Goal: Transaction & Acquisition: Book appointment/travel/reservation

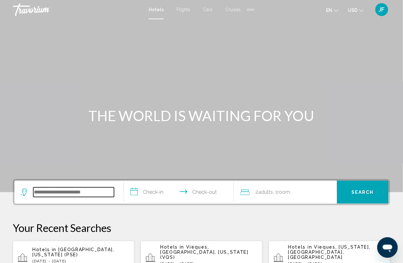
click at [81, 191] on input "Search widget" at bounding box center [73, 192] width 81 height 10
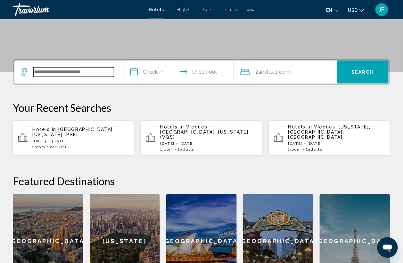
scroll to position [158, 0]
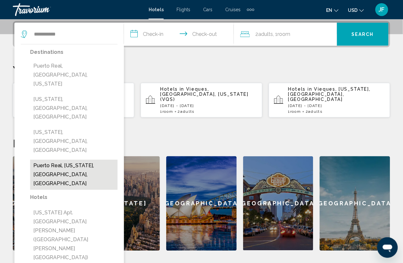
click at [55, 160] on button "Puerto Real, [US_STATE], [GEOGRAPHIC_DATA], [GEOGRAPHIC_DATA]" at bounding box center [73, 175] width 87 height 30
type input "**********"
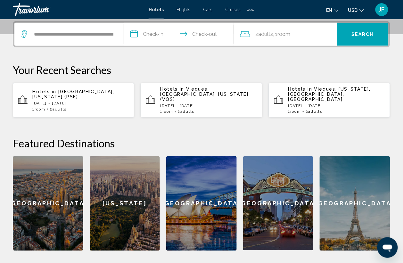
click at [155, 35] on input "**********" at bounding box center [180, 35] width 112 height 25
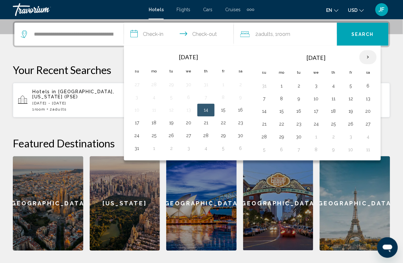
click at [370, 53] on th "Next month" at bounding box center [367, 57] width 17 height 14
click at [354, 99] on button "10" at bounding box center [351, 98] width 10 height 9
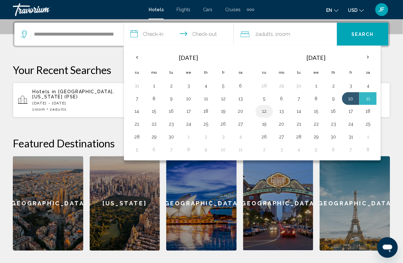
click at [261, 110] on button "12" at bounding box center [264, 111] width 10 height 9
type input "**********"
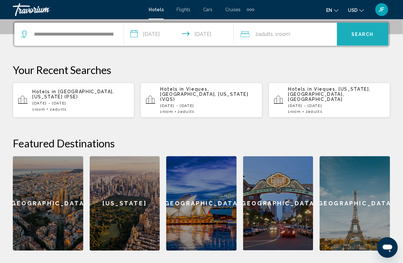
click at [360, 34] on span "Search" at bounding box center [363, 34] width 22 height 5
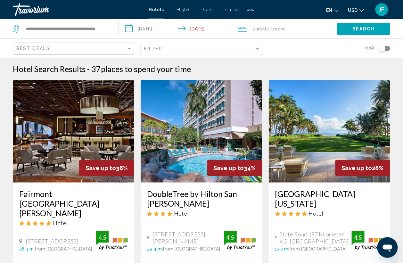
click at [133, 51] on mat-form-field "Best Deals" at bounding box center [73, 49] width 121 height 12
click at [130, 49] on div "Sort by" at bounding box center [129, 49] width 3 height 2
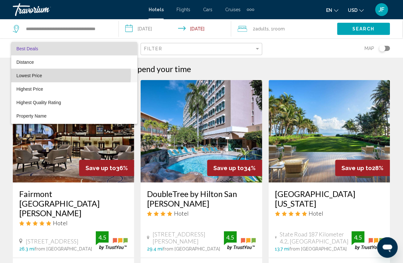
click at [46, 74] on span "Lowest Price" at bounding box center [74, 75] width 116 height 13
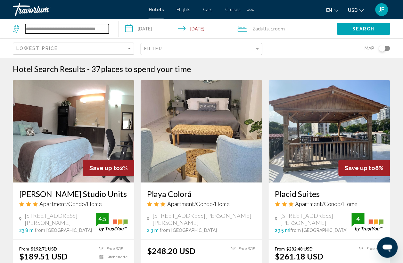
click at [66, 28] on input "**********" at bounding box center [67, 29] width 84 height 10
click at [71, 28] on input "**********" at bounding box center [67, 29] width 84 height 10
drag, startPoint x: 26, startPoint y: 28, endPoint x: 148, endPoint y: 32, distance: 121.8
click at [148, 32] on div "**********" at bounding box center [201, 28] width 403 height 19
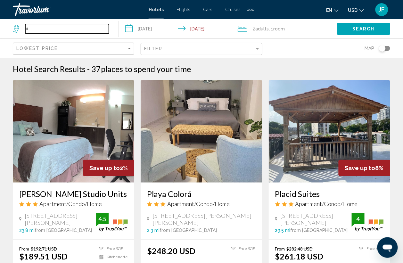
scroll to position [0, 0]
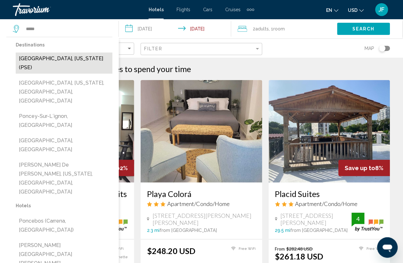
click at [51, 58] on button "[GEOGRAPHIC_DATA], [US_STATE] (PSE)" at bounding box center [64, 63] width 97 height 21
type input "**********"
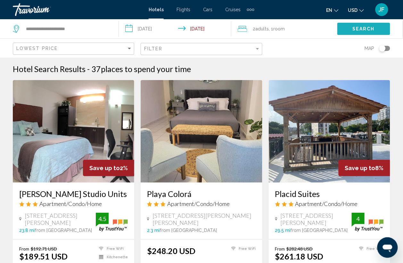
click at [352, 27] on span "Search" at bounding box center [363, 29] width 22 height 5
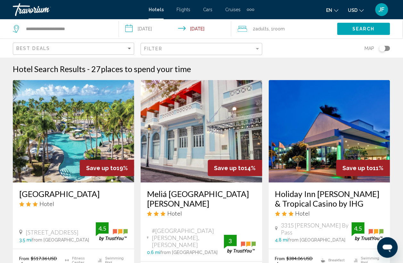
click at [71, 45] on div "Best Deals" at bounding box center [74, 49] width 116 height 12
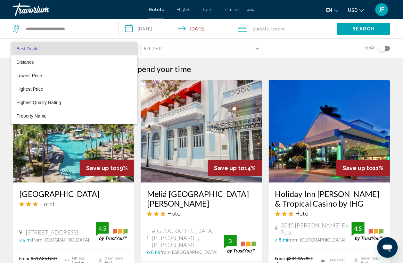
click at [297, 52] on div at bounding box center [201, 131] width 403 height 263
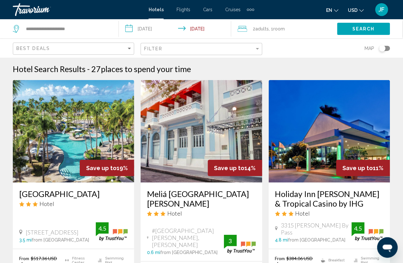
click at [70, 52] on div "Best Deals" at bounding box center [74, 49] width 116 height 12
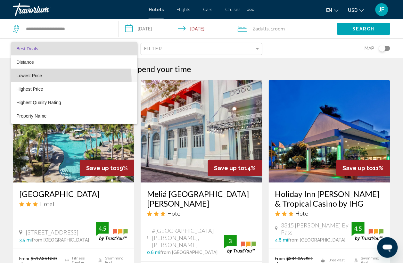
click at [52, 80] on span "Lowest Price" at bounding box center [74, 75] width 116 height 13
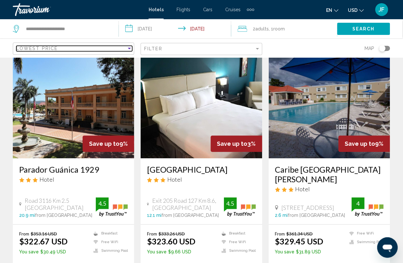
scroll to position [761, 0]
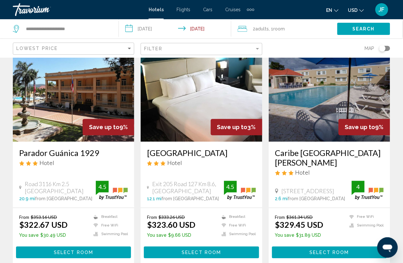
click at [60, 95] on img "Main content" at bounding box center [73, 90] width 121 height 103
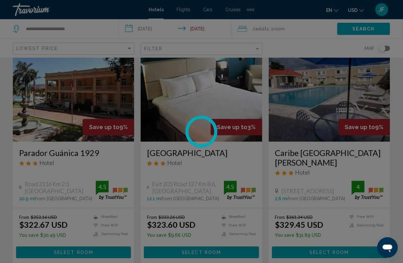
scroll to position [39, 0]
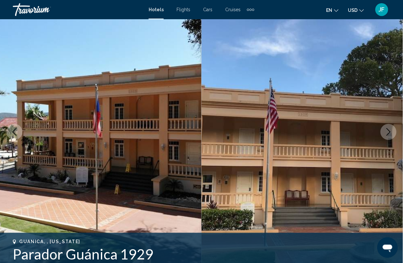
click at [390, 132] on icon "Next image" at bounding box center [389, 132] width 4 height 8
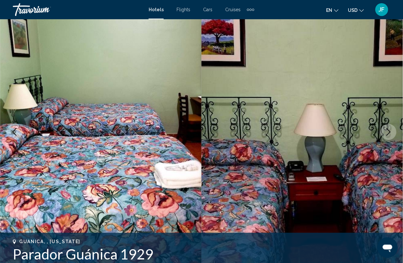
click at [385, 130] on icon "Next image" at bounding box center [389, 132] width 8 height 8
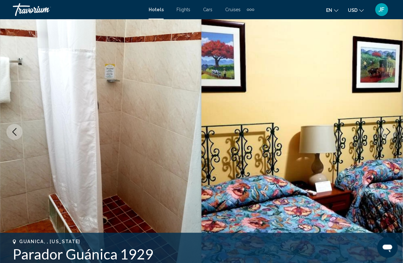
click at [385, 130] on icon "Next image" at bounding box center [389, 132] width 8 height 8
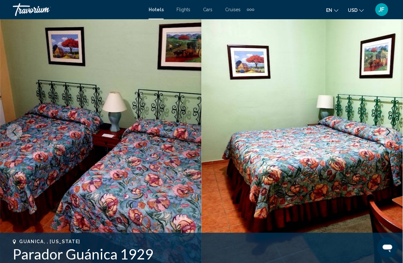
click at [385, 130] on icon "Next image" at bounding box center [389, 132] width 8 height 8
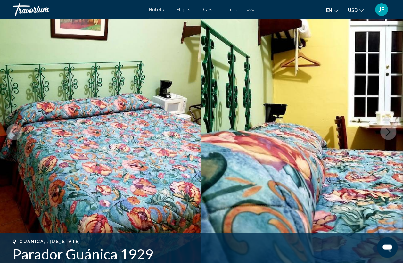
click at [385, 130] on icon "Next image" at bounding box center [389, 132] width 8 height 8
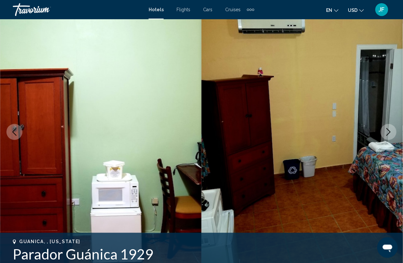
click at [385, 130] on icon "Next image" at bounding box center [389, 132] width 8 height 8
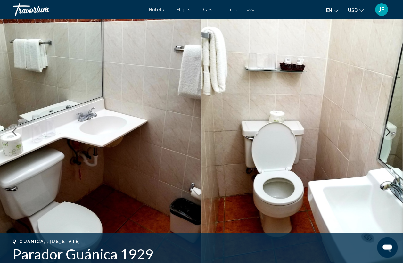
click at [385, 130] on icon "Next image" at bounding box center [389, 132] width 8 height 8
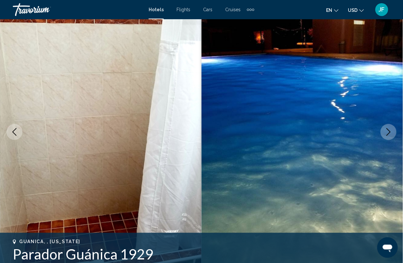
click at [385, 130] on icon "Next image" at bounding box center [389, 132] width 8 height 8
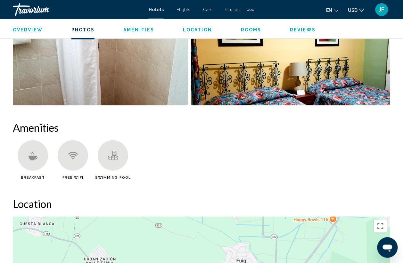
scroll to position [721, 0]
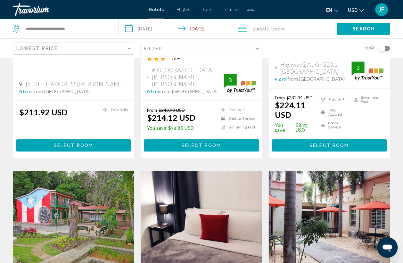
scroll to position [280, 0]
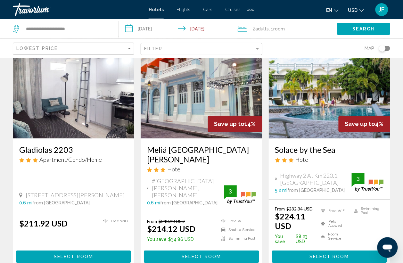
click at [190, 118] on img "Main content" at bounding box center [201, 87] width 121 height 103
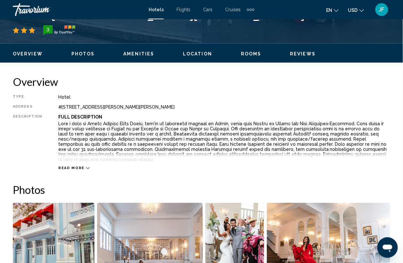
scroll to position [39, 0]
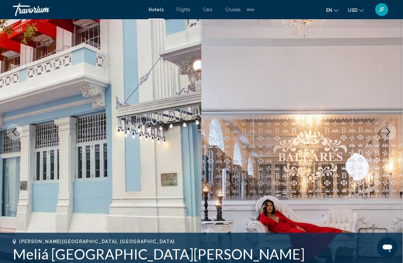
click at [384, 132] on button "Next image" at bounding box center [389, 132] width 16 height 16
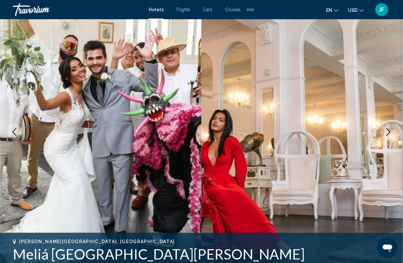
click at [385, 132] on icon "Next image" at bounding box center [389, 132] width 8 height 8
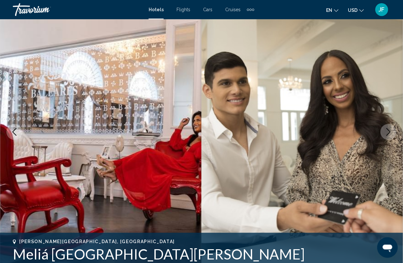
click at [385, 132] on icon "Next image" at bounding box center [389, 132] width 8 height 8
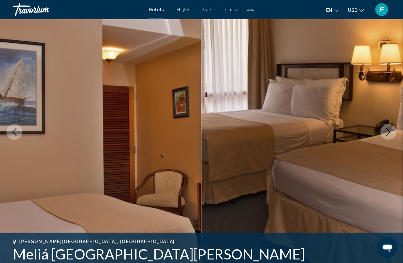
click at [388, 132] on icon "Next image" at bounding box center [389, 132] width 8 height 8
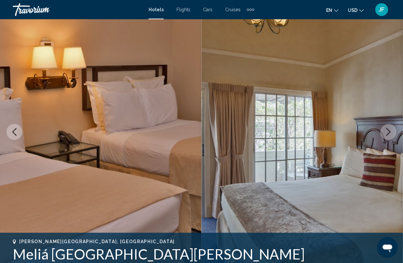
click at [388, 132] on icon "Next image" at bounding box center [389, 132] width 8 height 8
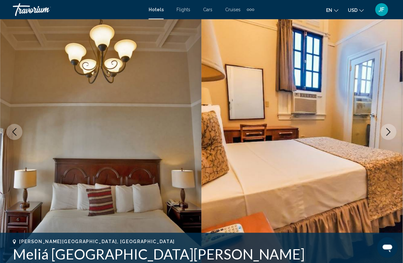
click at [388, 132] on icon "Next image" at bounding box center [389, 132] width 8 height 8
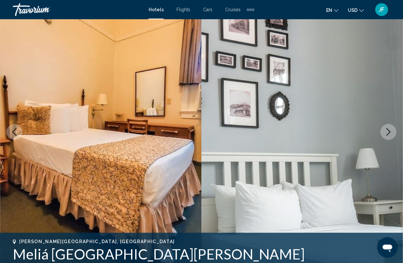
click at [389, 131] on icon "Next image" at bounding box center [389, 132] width 8 height 8
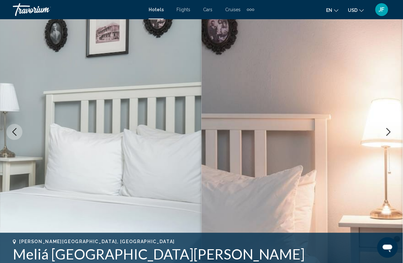
click at [389, 131] on icon "Next image" at bounding box center [389, 132] width 8 height 8
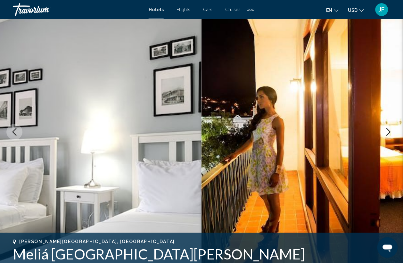
click at [389, 131] on icon "Next image" at bounding box center [389, 132] width 8 height 8
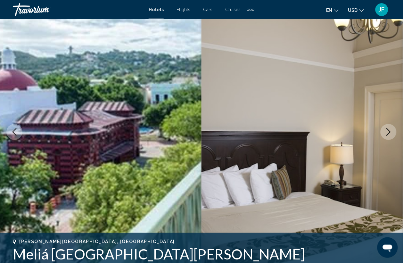
click at [389, 131] on icon "Next image" at bounding box center [389, 132] width 8 height 8
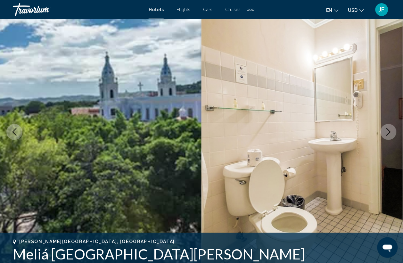
click at [389, 131] on icon "Next image" at bounding box center [389, 132] width 8 height 8
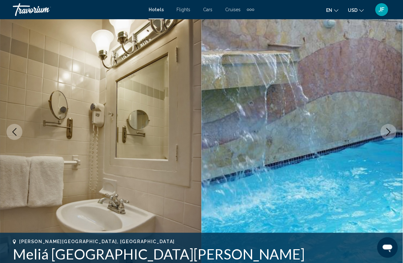
click at [389, 131] on icon "Next image" at bounding box center [389, 132] width 8 height 8
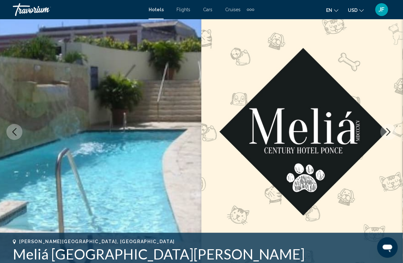
click at [389, 131] on icon "Next image" at bounding box center [389, 132] width 8 height 8
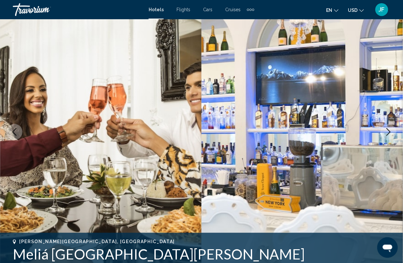
click at [389, 131] on icon "Next image" at bounding box center [389, 132] width 8 height 8
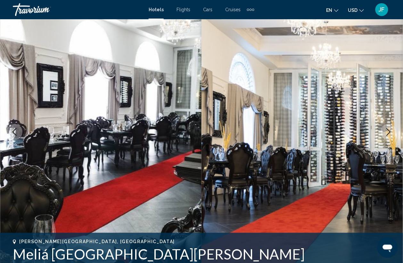
click at [389, 131] on icon "Next image" at bounding box center [389, 132] width 8 height 8
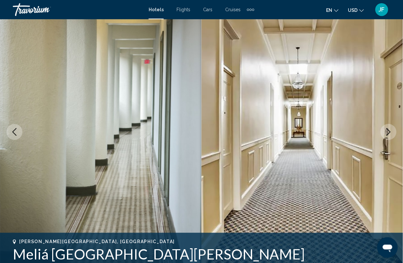
click at [389, 131] on icon "Next image" at bounding box center [389, 132] width 8 height 8
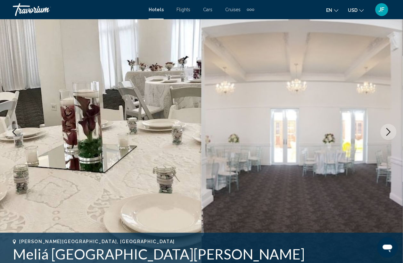
click at [389, 131] on icon "Next image" at bounding box center [389, 132] width 8 height 8
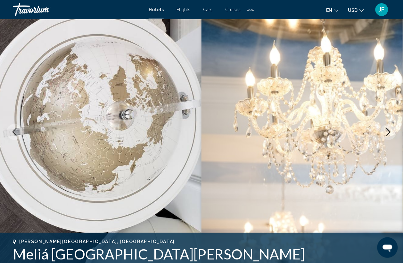
click at [389, 131] on icon "Next image" at bounding box center [389, 132] width 8 height 8
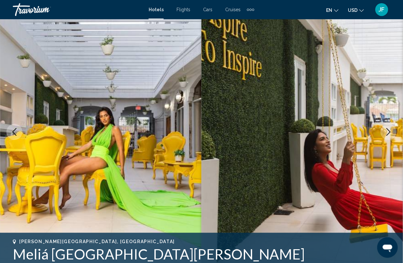
click at [389, 131] on icon "Next image" at bounding box center [389, 132] width 8 height 8
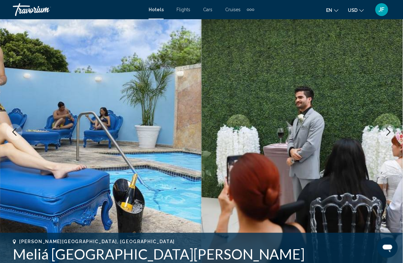
click at [390, 131] on icon "Next image" at bounding box center [389, 132] width 4 height 8
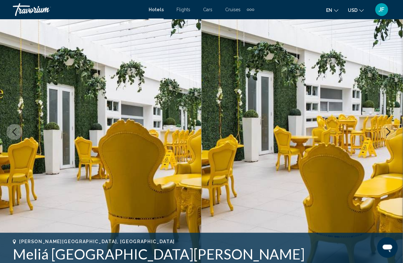
click at [390, 131] on icon "Next image" at bounding box center [389, 132] width 4 height 8
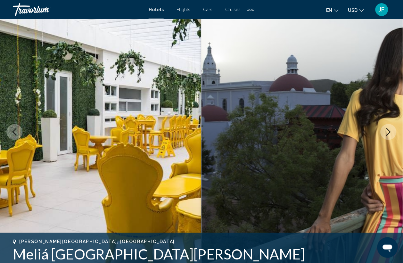
click at [390, 131] on icon "Next image" at bounding box center [389, 132] width 4 height 8
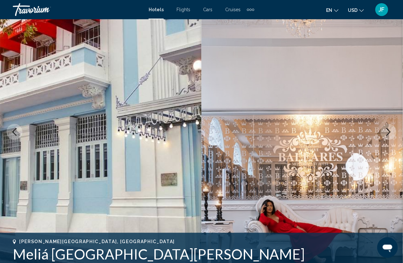
click at [390, 131] on icon "Next image" at bounding box center [389, 132] width 4 height 8
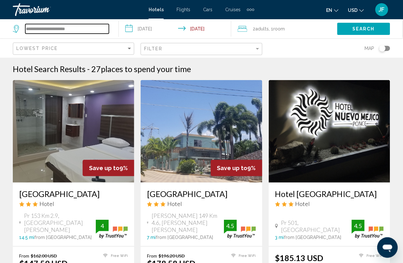
click at [49, 31] on input "**********" at bounding box center [67, 29] width 84 height 10
click at [15, 29] on icon "Search widget" at bounding box center [17, 29] width 8 height 8
click at [15, 28] on icon "Search widget" at bounding box center [17, 29] width 8 height 8
click at [15, 27] on icon "Search widget" at bounding box center [17, 29] width 8 height 8
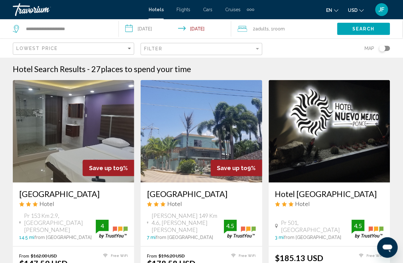
click at [265, 31] on span "Adults" at bounding box center [262, 28] width 13 height 5
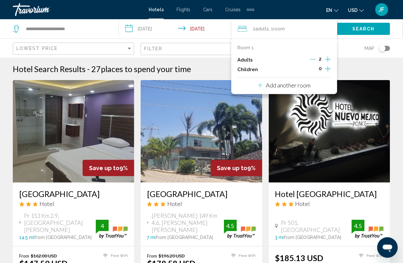
click at [329, 60] on icon "Increment adults" at bounding box center [328, 59] width 6 height 8
click at [364, 30] on span "Search" at bounding box center [363, 29] width 22 height 5
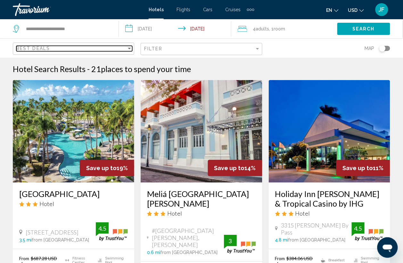
click at [58, 51] on div "Best Deals" at bounding box center [71, 48] width 110 height 5
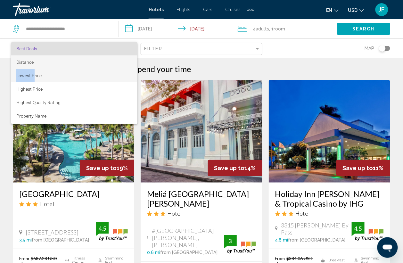
drag, startPoint x: 33, startPoint y: 68, endPoint x: 34, endPoint y: 74, distance: 5.8
click at [34, 74] on div "Best Deals Distance Lowest Price Highest Price Highest Quality Rating Property …" at bounding box center [74, 83] width 126 height 82
click at [34, 74] on span "Lowest Price" at bounding box center [28, 75] width 25 height 5
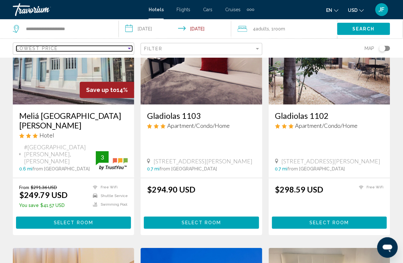
scroll to position [323, 0]
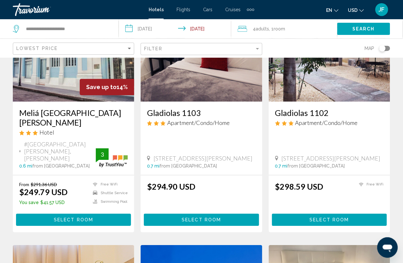
click at [41, 94] on img "Main content" at bounding box center [73, 50] width 121 height 103
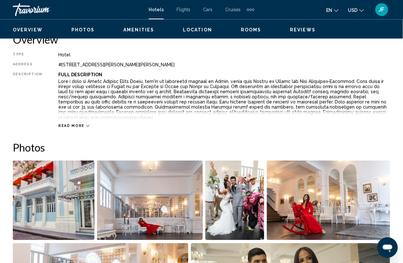
scroll to position [39, 0]
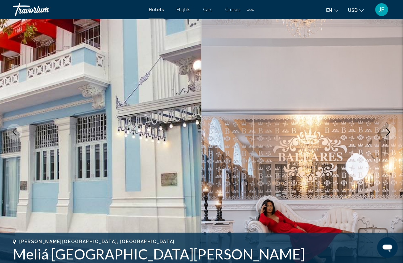
click at [384, 130] on button "Next image" at bounding box center [389, 132] width 16 height 16
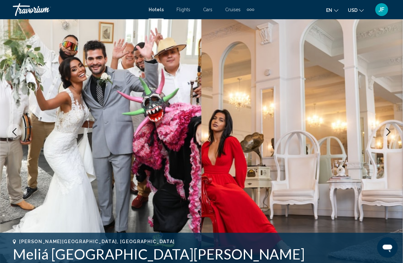
click at [384, 130] on button "Next image" at bounding box center [389, 132] width 16 height 16
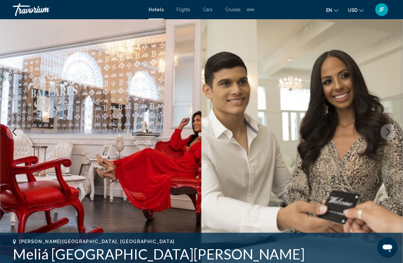
click at [384, 130] on button "Next image" at bounding box center [389, 132] width 16 height 16
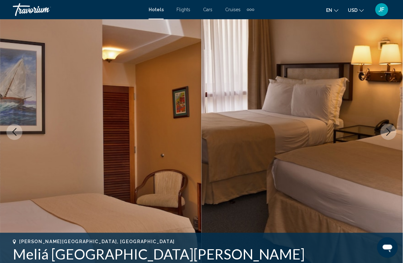
click at [384, 130] on button "Next image" at bounding box center [389, 132] width 16 height 16
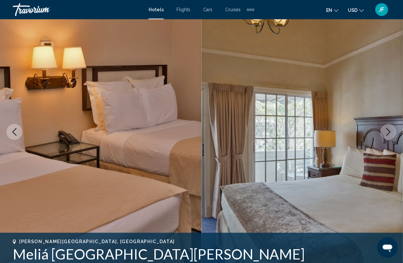
click at [389, 130] on icon "Next image" at bounding box center [389, 132] width 4 height 8
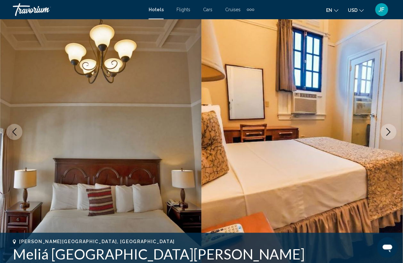
click at [389, 130] on icon "Next image" at bounding box center [389, 132] width 4 height 8
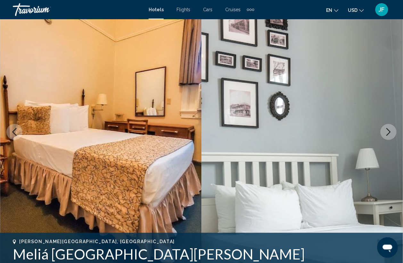
click at [389, 130] on icon "Next image" at bounding box center [389, 132] width 4 height 8
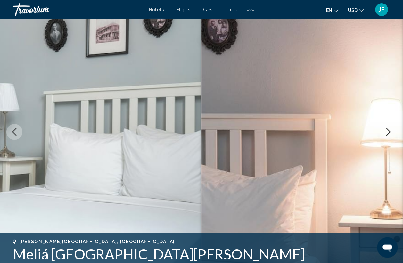
click at [389, 130] on icon "Next image" at bounding box center [389, 132] width 4 height 8
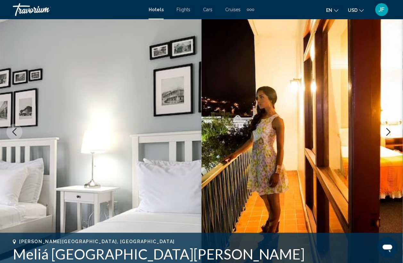
click at [389, 130] on icon "Next image" at bounding box center [389, 132] width 4 height 8
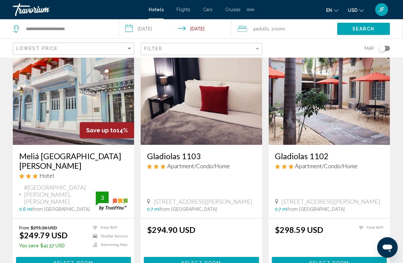
scroll to position [280, 0]
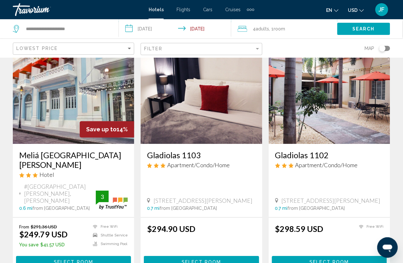
click at [64, 88] on img "Main content" at bounding box center [73, 92] width 121 height 103
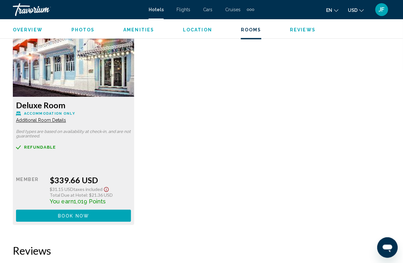
scroll to position [1241, 0]
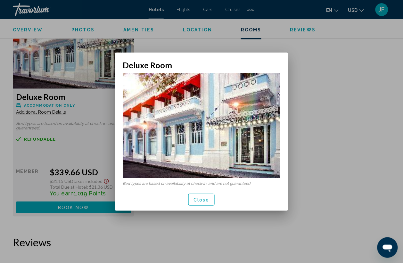
click at [332, 111] on div at bounding box center [201, 131] width 403 height 263
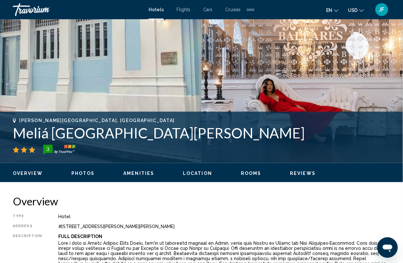
scroll to position [160, 0]
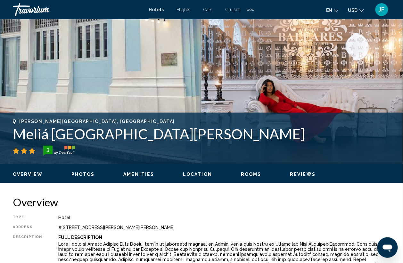
click at [257, 175] on span "Rooms" at bounding box center [251, 174] width 21 height 5
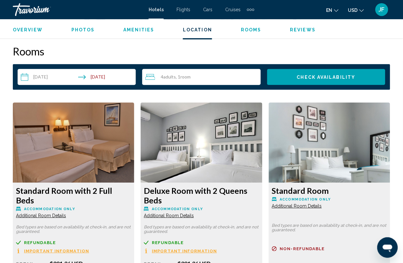
scroll to position [923, 0]
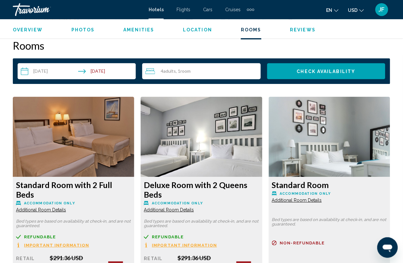
click at [106, 47] on h2 "Rooms" at bounding box center [201, 45] width 377 height 13
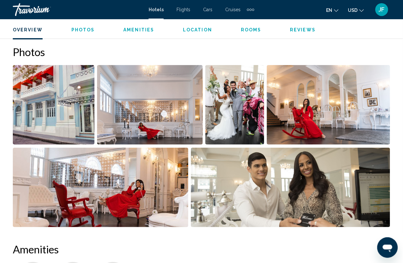
scroll to position [402, 0]
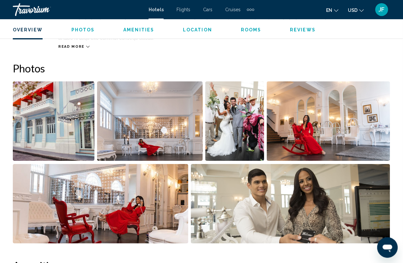
click at [140, 29] on span "Amenities" at bounding box center [138, 29] width 31 height 5
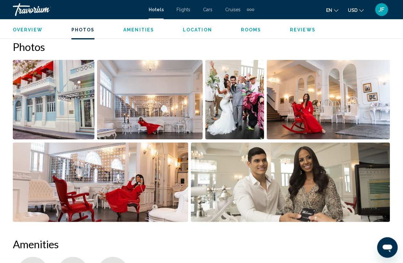
scroll to position [422, 0]
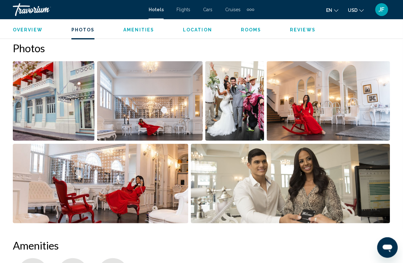
click at [343, 102] on img "Open full-screen image slider" at bounding box center [328, 100] width 123 height 79
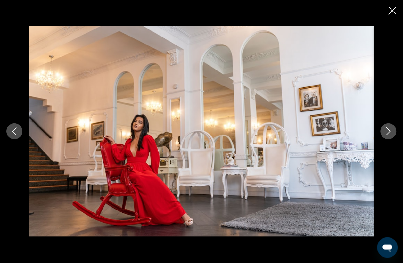
click at [387, 130] on icon "Next image" at bounding box center [389, 131] width 8 height 8
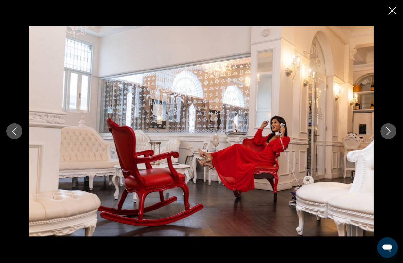
click at [387, 130] on icon "Next image" at bounding box center [389, 131] width 8 height 8
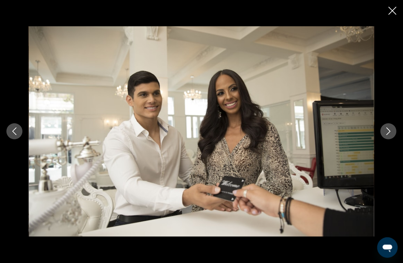
click at [387, 130] on icon "Next image" at bounding box center [389, 131] width 8 height 8
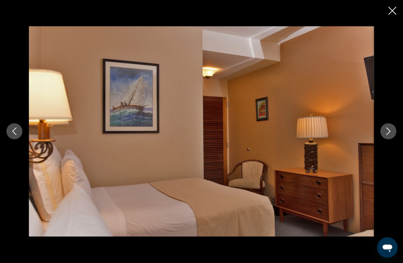
click at [387, 130] on icon "Next image" at bounding box center [389, 131] width 8 height 8
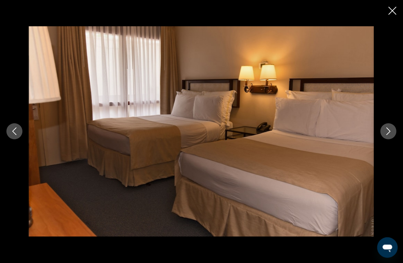
click at [387, 130] on icon "Next image" at bounding box center [389, 131] width 8 height 8
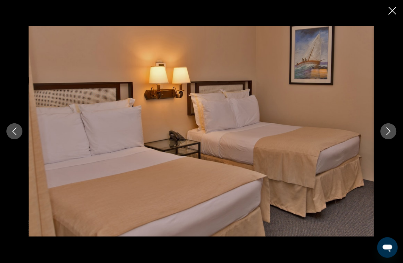
click at [387, 130] on icon "Next image" at bounding box center [389, 131] width 8 height 8
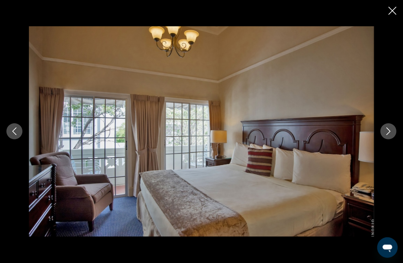
click at [387, 130] on icon "Next image" at bounding box center [389, 131] width 8 height 8
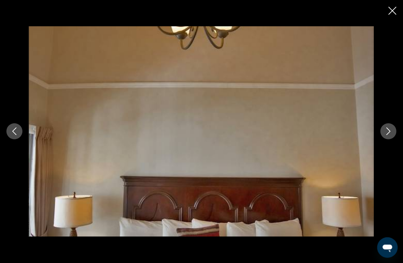
click at [387, 130] on icon "Next image" at bounding box center [389, 131] width 8 height 8
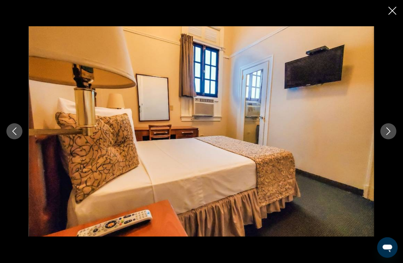
click at [387, 130] on icon "Next image" at bounding box center [389, 131] width 8 height 8
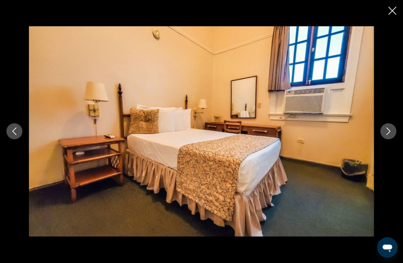
click at [387, 130] on icon "Next image" at bounding box center [389, 131] width 8 height 8
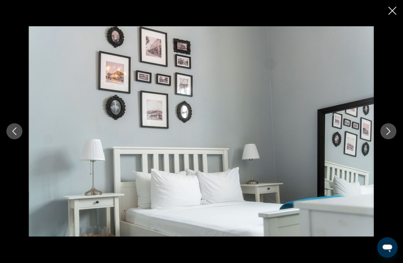
click at [387, 130] on icon "Next image" at bounding box center [389, 131] width 8 height 8
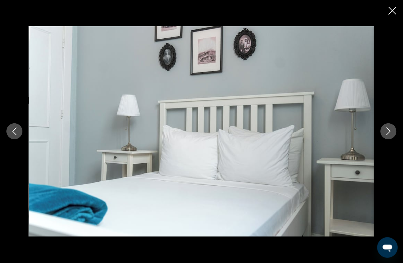
click at [387, 130] on icon "Next image" at bounding box center [389, 131] width 8 height 8
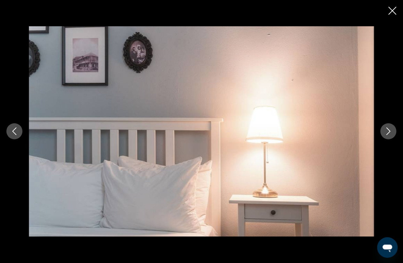
click at [387, 130] on icon "Next image" at bounding box center [389, 131] width 8 height 8
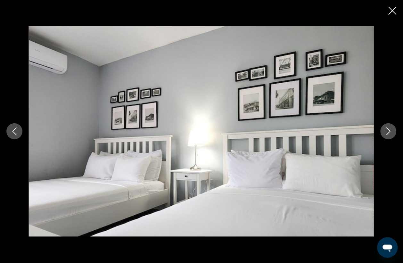
click at [387, 130] on icon "Next image" at bounding box center [389, 131] width 8 height 8
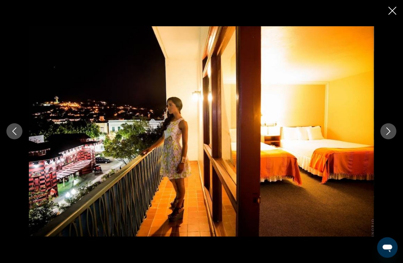
click at [387, 130] on icon "Next image" at bounding box center [389, 131] width 8 height 8
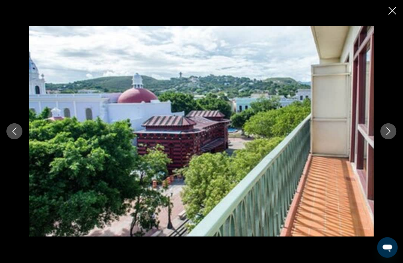
click at [387, 130] on icon "Next image" at bounding box center [389, 131] width 8 height 8
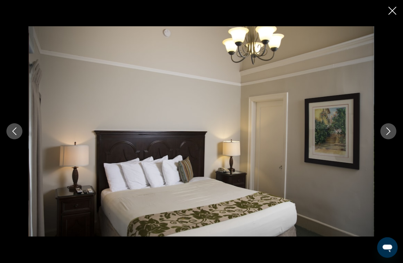
click at [387, 130] on icon "Next image" at bounding box center [389, 131] width 8 height 8
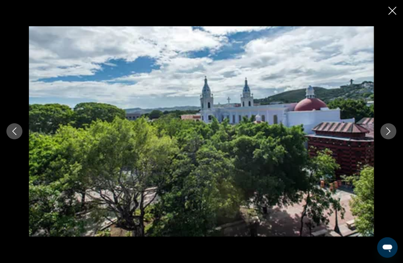
click at [387, 130] on icon "Next image" at bounding box center [389, 131] width 8 height 8
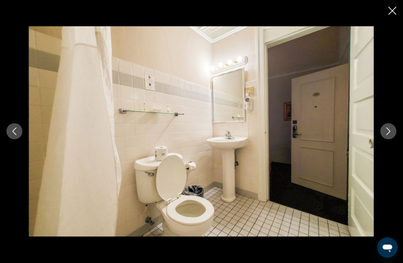
click at [387, 130] on icon "Next image" at bounding box center [389, 131] width 8 height 8
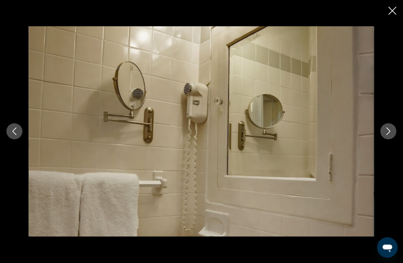
click at [387, 130] on icon "Next image" at bounding box center [389, 131] width 8 height 8
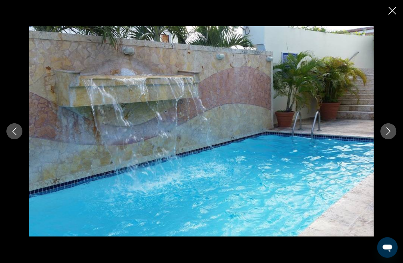
click at [387, 130] on icon "Next image" at bounding box center [389, 131] width 8 height 8
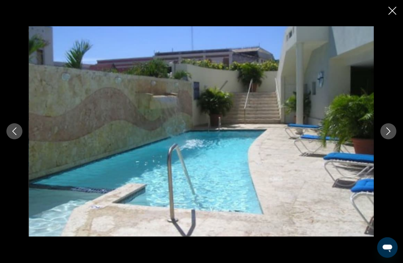
click at [393, 8] on icon "Close slideshow" at bounding box center [393, 11] width 8 height 8
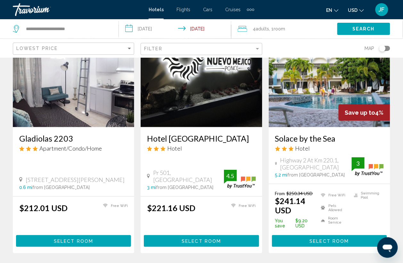
scroll to position [40, 0]
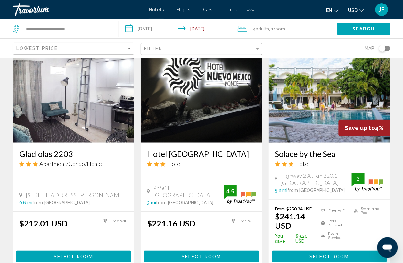
click at [303, 112] on img "Main content" at bounding box center [329, 91] width 121 height 103
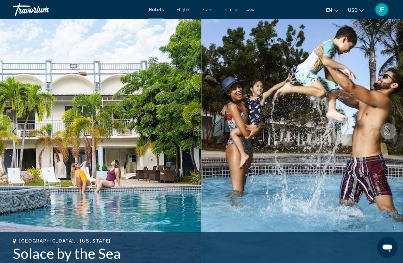
scroll to position [39, 0]
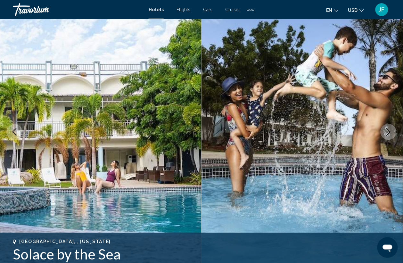
click at [390, 130] on icon "Next image" at bounding box center [389, 132] width 8 height 8
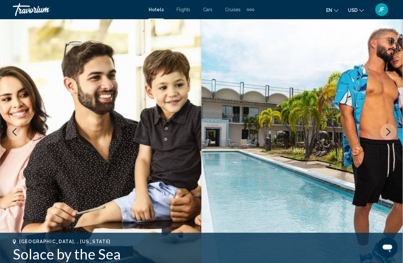
click at [390, 130] on icon "Next image" at bounding box center [389, 132] width 8 height 8
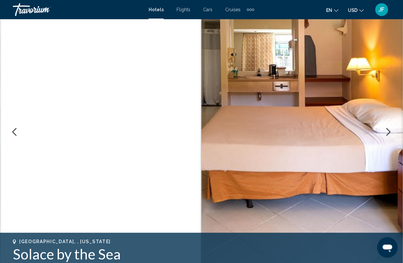
click at [390, 130] on icon "Next image" at bounding box center [389, 132] width 8 height 8
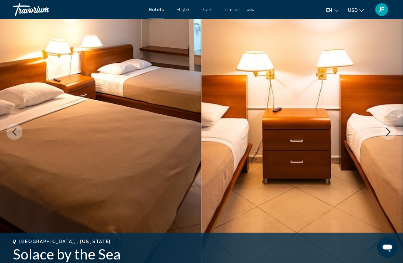
click at [390, 130] on icon "Next image" at bounding box center [389, 132] width 8 height 8
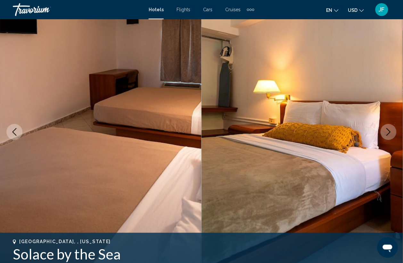
click at [390, 130] on icon "Next image" at bounding box center [389, 132] width 8 height 8
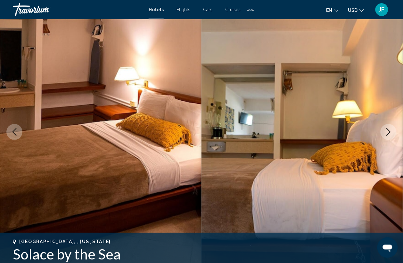
click at [390, 130] on icon "Next image" at bounding box center [389, 132] width 8 height 8
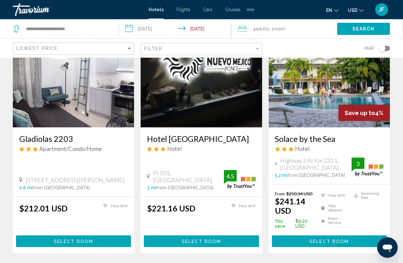
scroll to position [160, 0]
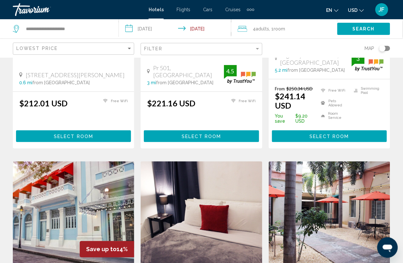
click at [73, 194] on img "Main content" at bounding box center [73, 212] width 121 height 103
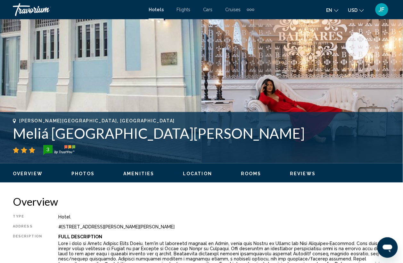
scroll to position [39, 0]
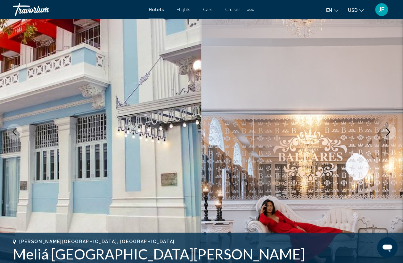
click at [388, 128] on icon "Next image" at bounding box center [389, 132] width 8 height 8
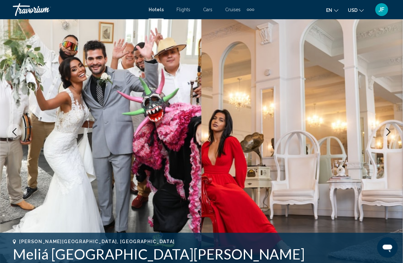
click at [388, 128] on icon "Next image" at bounding box center [389, 132] width 8 height 8
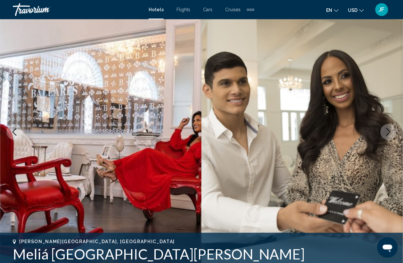
click at [388, 128] on icon "Next image" at bounding box center [389, 132] width 8 height 8
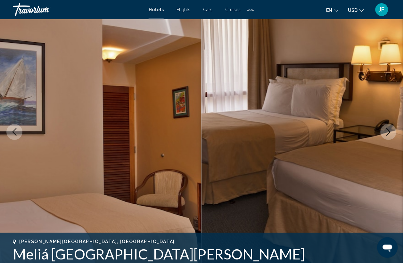
click at [388, 128] on icon "Next image" at bounding box center [389, 132] width 8 height 8
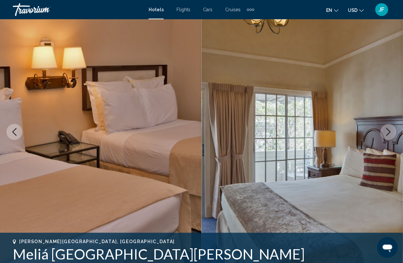
click at [388, 128] on icon "Next image" at bounding box center [389, 132] width 8 height 8
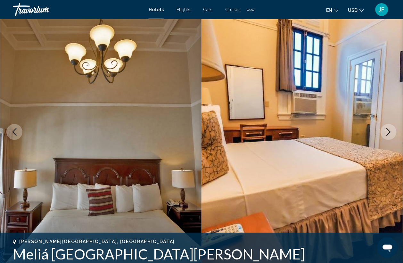
click at [388, 128] on icon "Next image" at bounding box center [389, 132] width 8 height 8
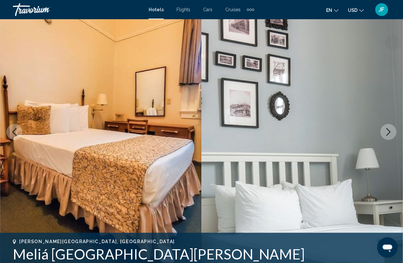
click at [388, 128] on icon "Next image" at bounding box center [389, 132] width 8 height 8
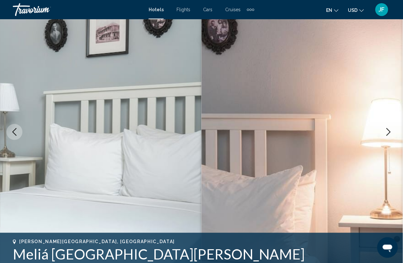
click at [388, 128] on icon "Next image" at bounding box center [389, 132] width 8 height 8
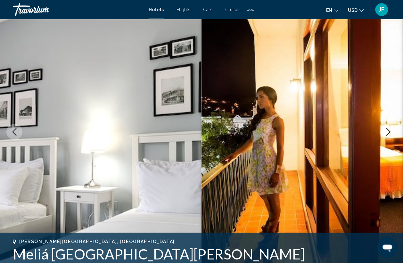
click at [388, 128] on icon "Next image" at bounding box center [389, 132] width 8 height 8
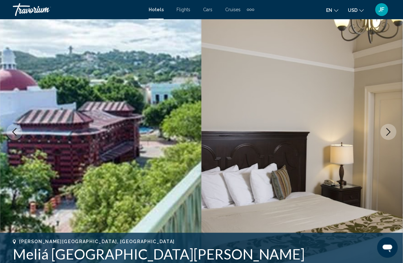
click at [388, 128] on icon "Next image" at bounding box center [389, 132] width 8 height 8
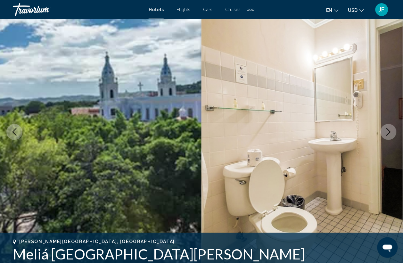
click at [388, 128] on icon "Next image" at bounding box center [389, 132] width 8 height 8
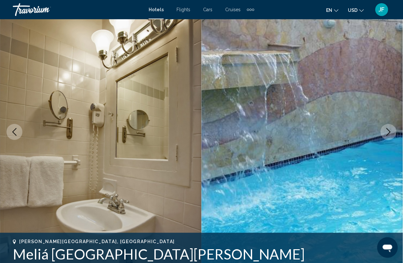
click at [388, 128] on icon "Next image" at bounding box center [389, 132] width 8 height 8
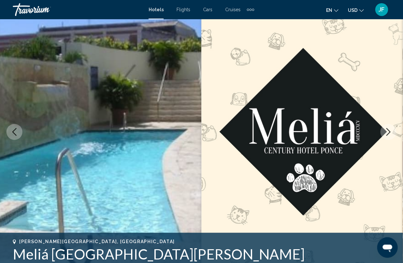
click at [388, 128] on icon "Next image" at bounding box center [389, 132] width 8 height 8
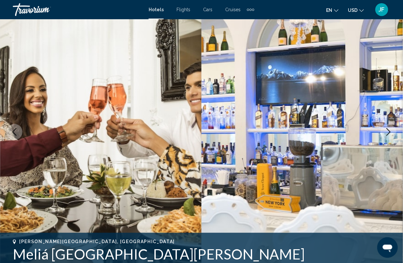
click at [388, 128] on icon "Next image" at bounding box center [389, 132] width 8 height 8
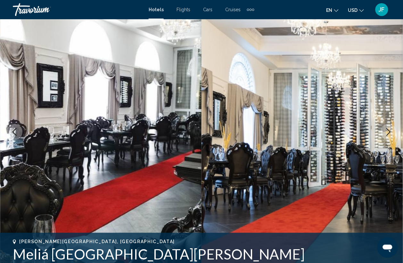
click at [388, 128] on icon "Next image" at bounding box center [389, 132] width 8 height 8
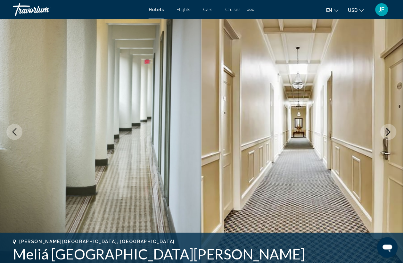
click at [388, 128] on icon "Next image" at bounding box center [389, 132] width 8 height 8
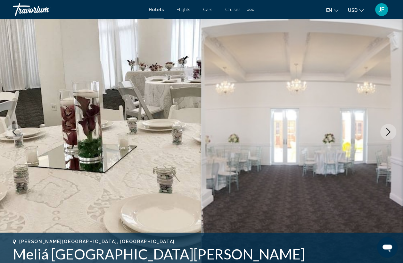
click at [390, 133] on icon "Next image" at bounding box center [389, 132] width 4 height 8
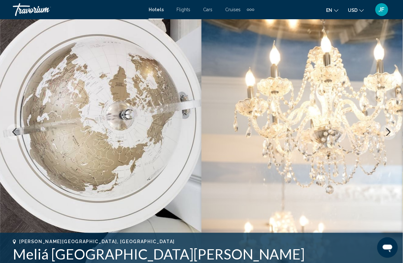
click at [390, 133] on icon "Next image" at bounding box center [389, 132] width 4 height 8
